Goal: Task Accomplishment & Management: Manage account settings

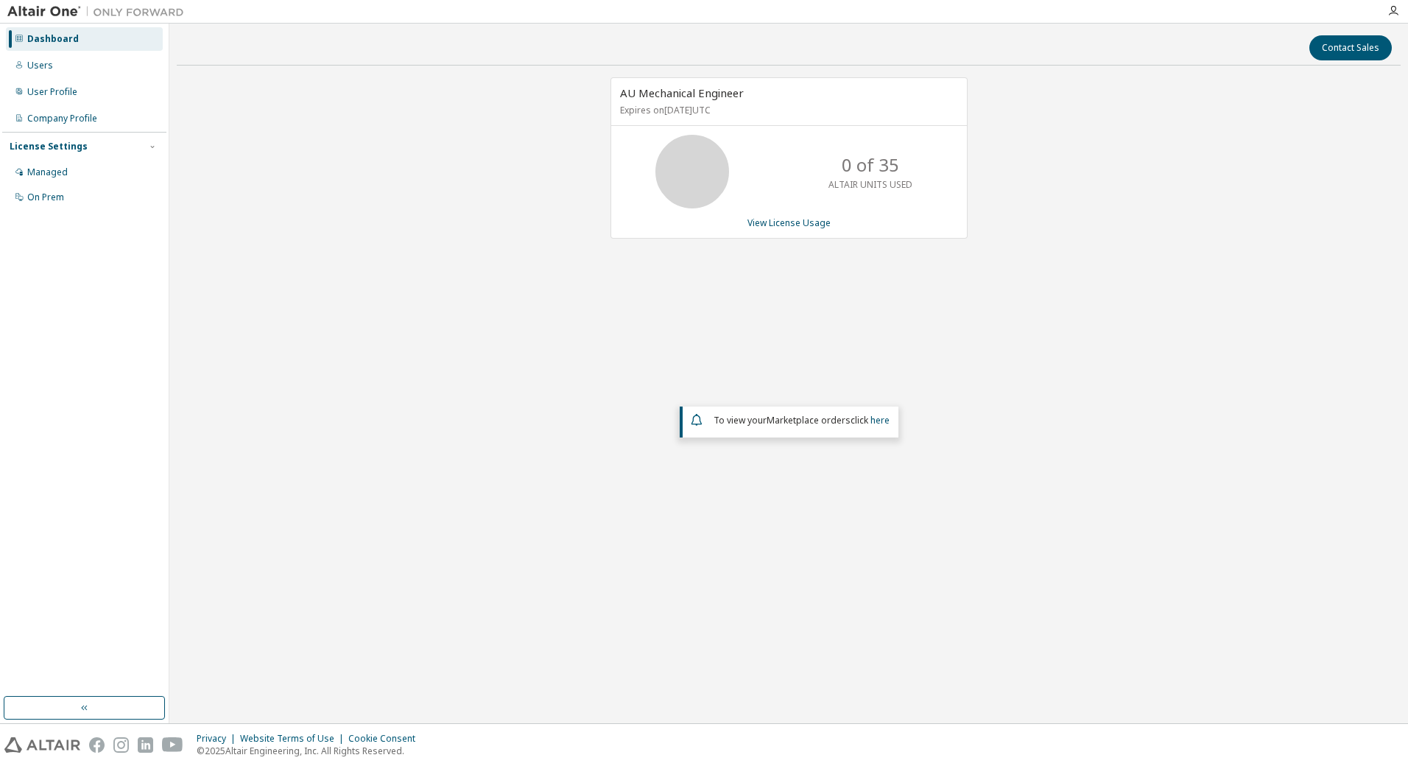
click at [811, 418] on em "Marketplace orders" at bounding box center [809, 420] width 84 height 13
click at [819, 335] on div "AU Mechanical Engineer Expires on [DATE] UTC 0 of 35 ALTAIR UNITS USED View Lic…" at bounding box center [789, 326] width 1224 height 498
click at [53, 176] on div "Managed" at bounding box center [47, 172] width 41 height 12
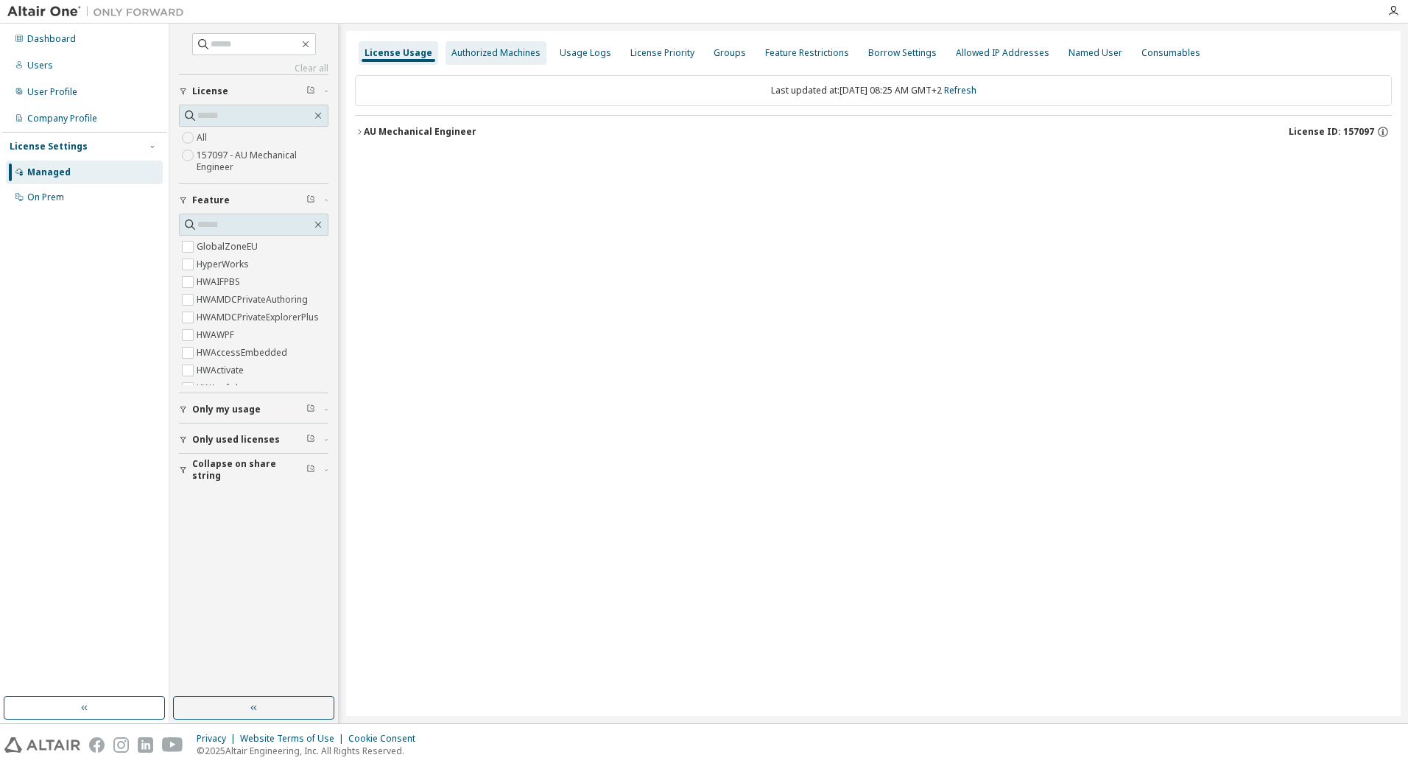
click at [482, 55] on div "Authorized Machines" at bounding box center [495, 53] width 89 height 12
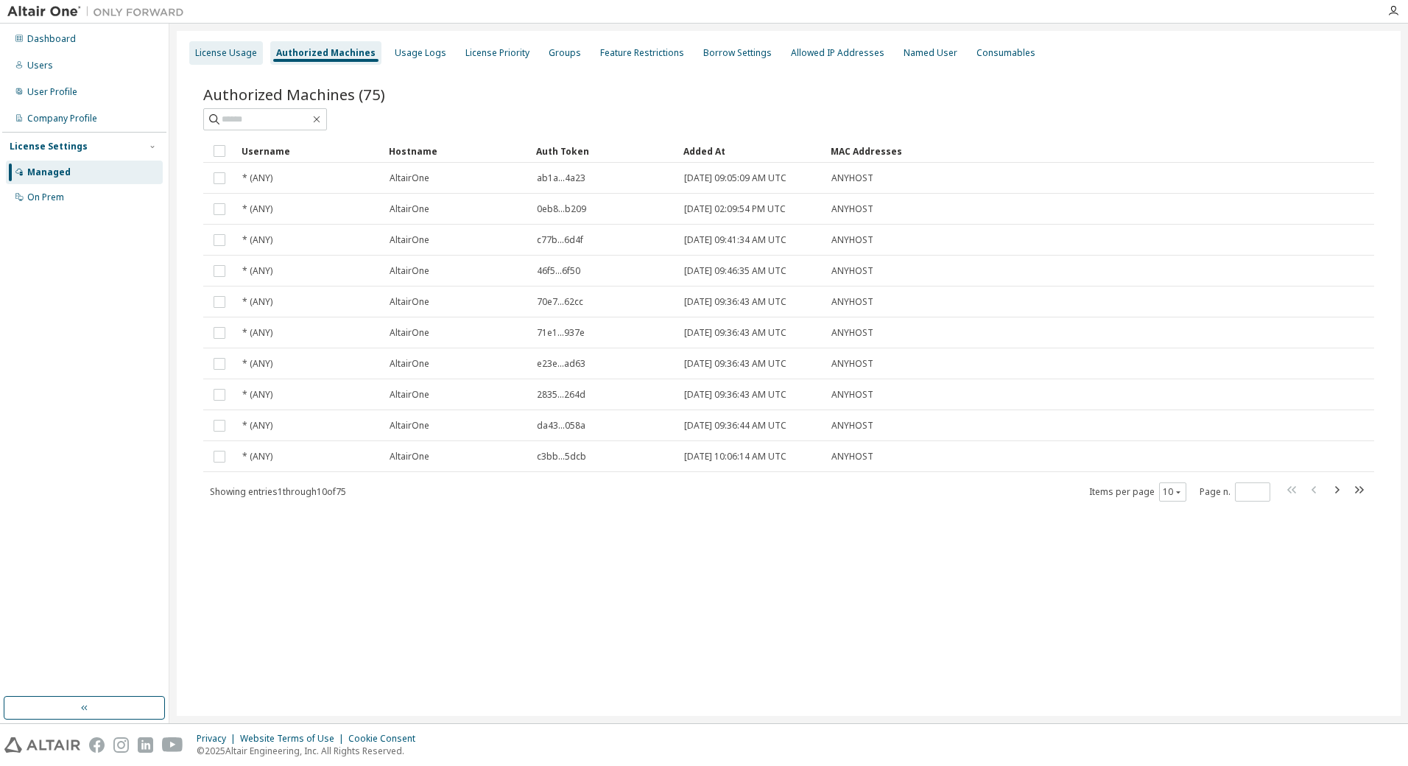
click at [242, 58] on div "License Usage" at bounding box center [226, 53] width 62 height 12
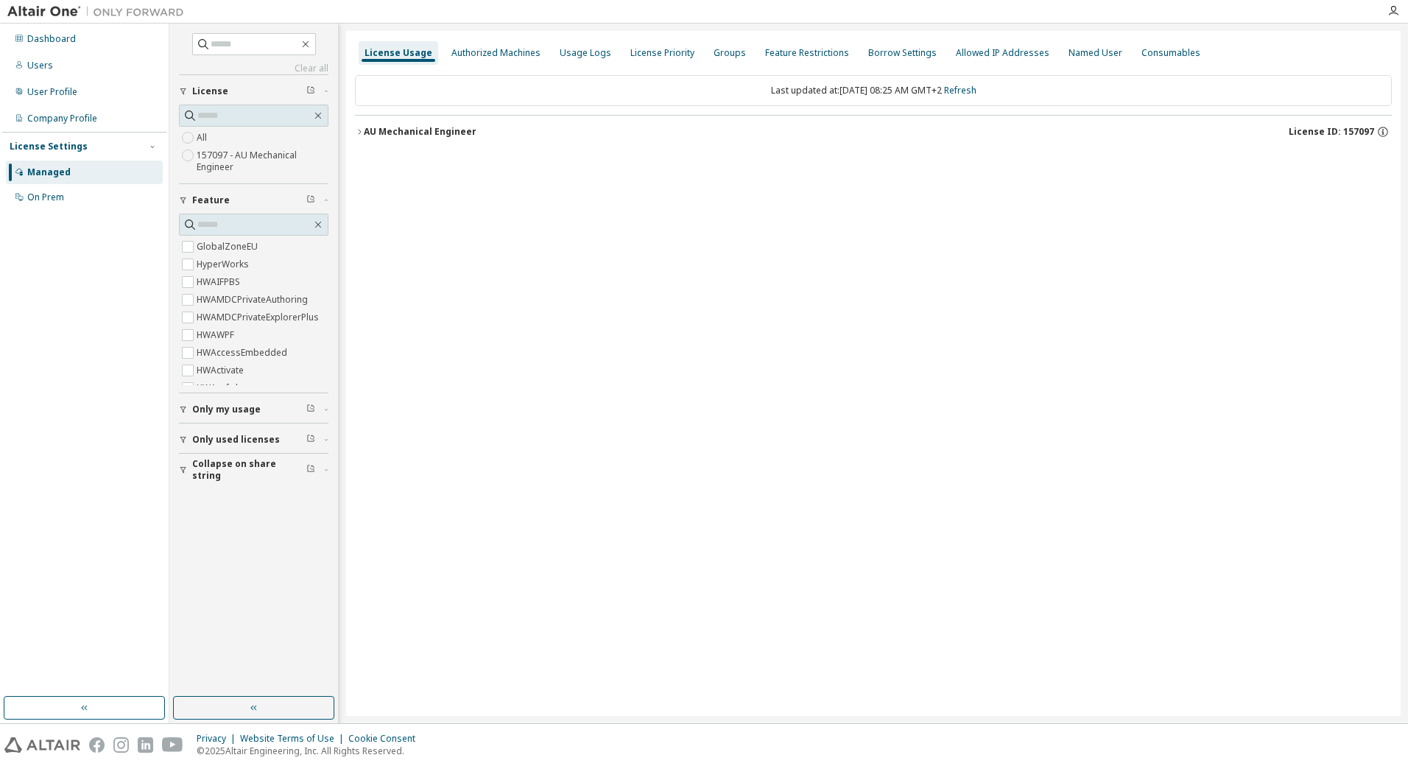
click at [398, 130] on div "AU Mechanical Engineer" at bounding box center [420, 132] width 113 height 12
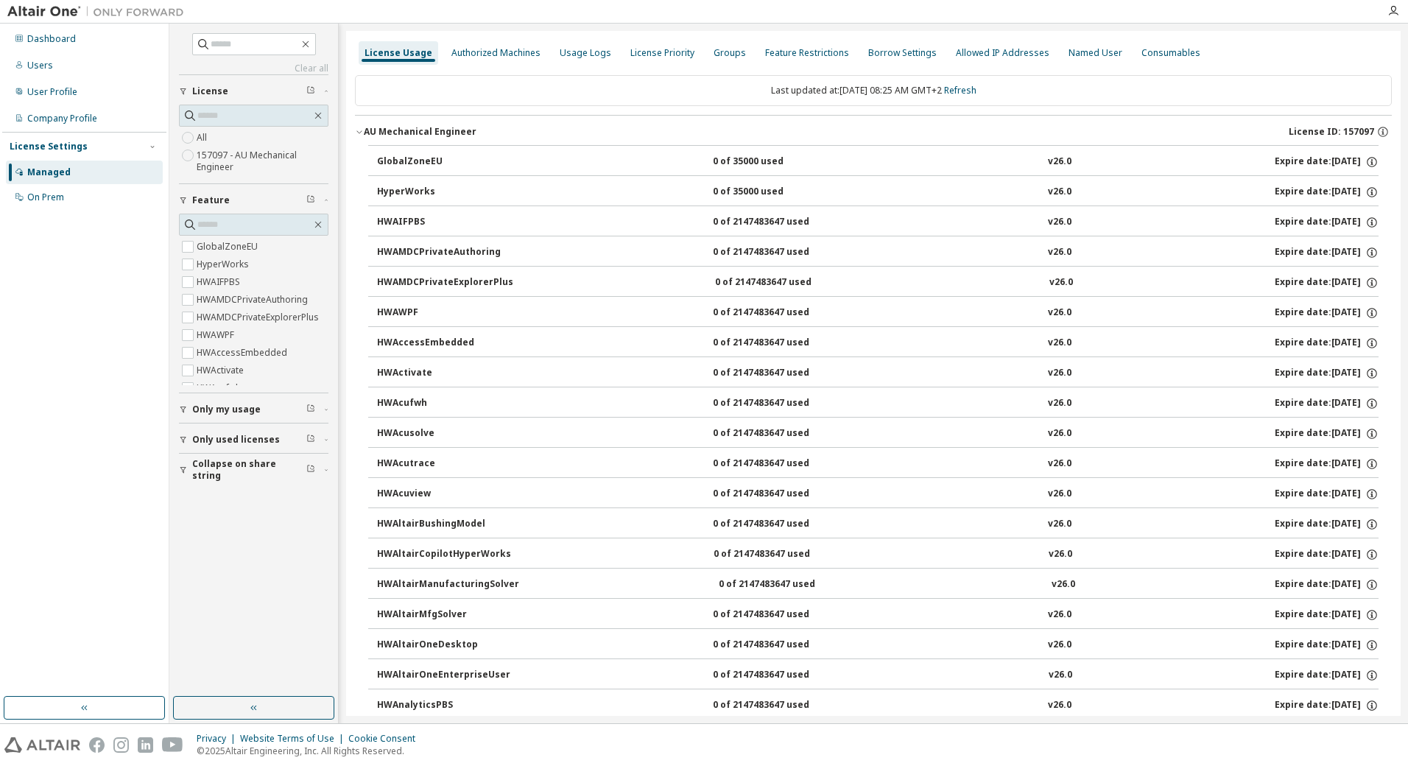
click at [412, 161] on div "GlobalZoneEU" at bounding box center [443, 161] width 133 height 13
